Goal: Task Accomplishment & Management: Manage account settings

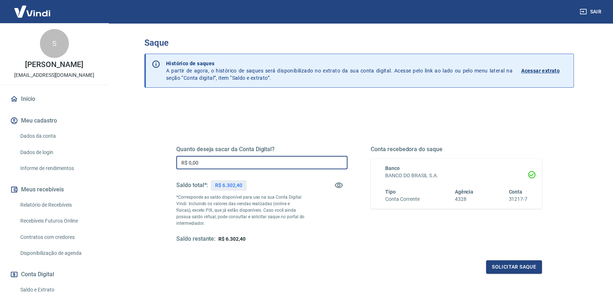
click at [275, 165] on input "R$ 0,00" at bounding box center [261, 162] width 171 height 13
type input "R$ 6.000,00"
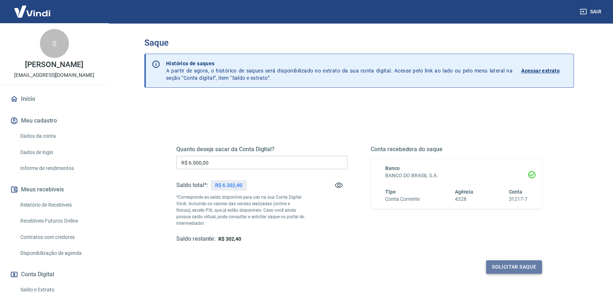
click at [504, 269] on button "Solicitar saque" at bounding box center [514, 267] width 56 height 13
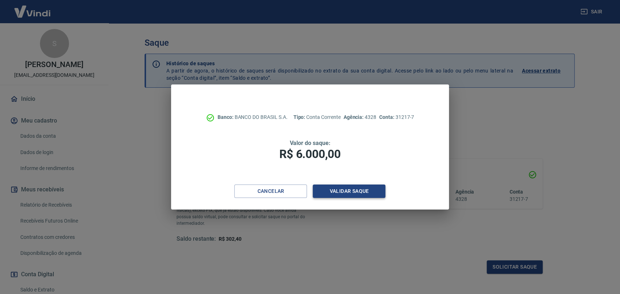
click at [363, 195] on button "Validar saque" at bounding box center [349, 191] width 73 height 13
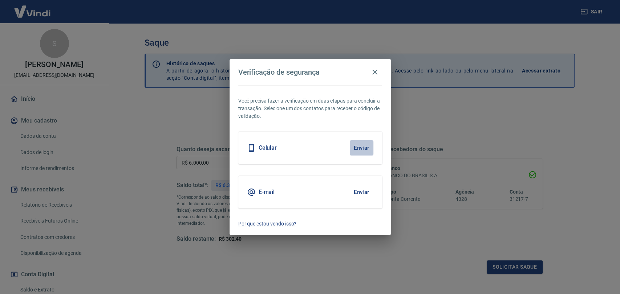
click at [360, 148] on button "Enviar" at bounding box center [362, 147] width 24 height 15
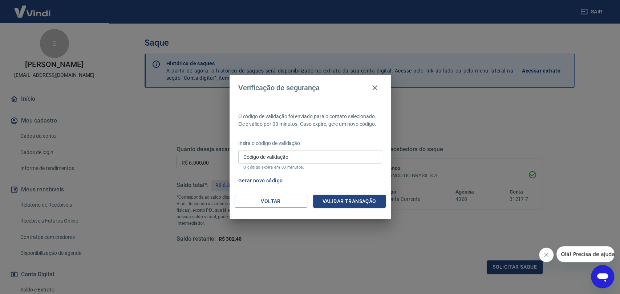
click at [290, 157] on input "Código de validação" at bounding box center [310, 156] width 144 height 13
type input "169065"
click at [354, 202] on button "Validar transação" at bounding box center [349, 201] width 73 height 13
